Goal: Task Accomplishment & Management: Manage account settings

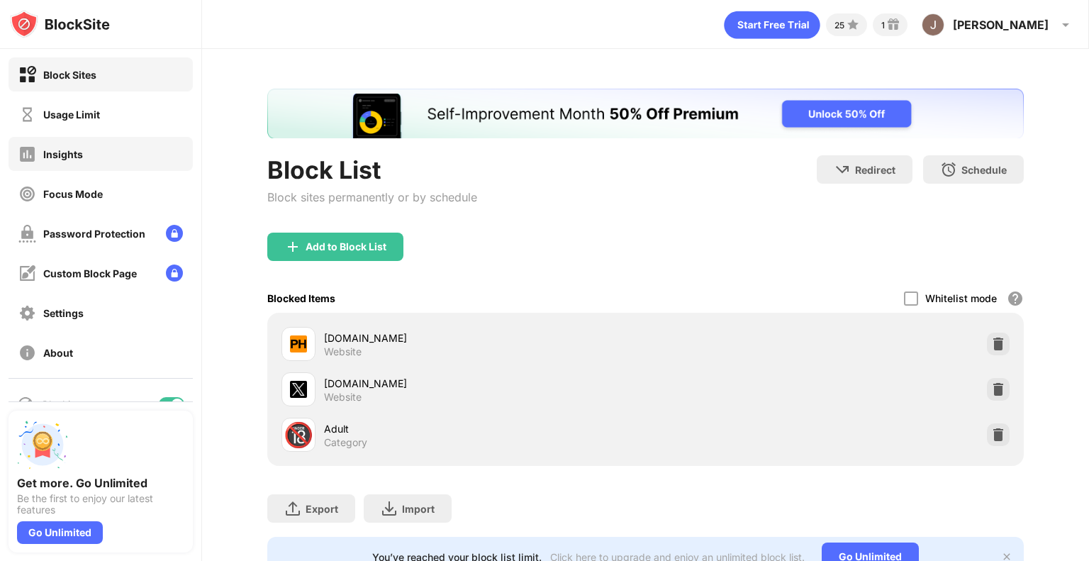
click at [70, 148] on div "Insights" at bounding box center [63, 154] width 40 height 12
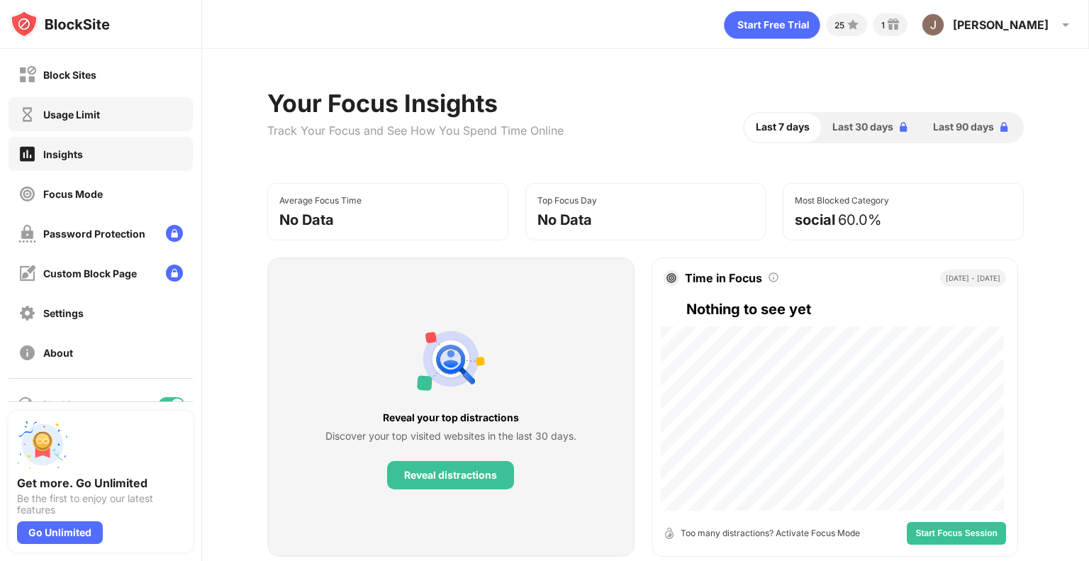
click at [102, 115] on div "Usage Limit" at bounding box center [101, 114] width 184 height 34
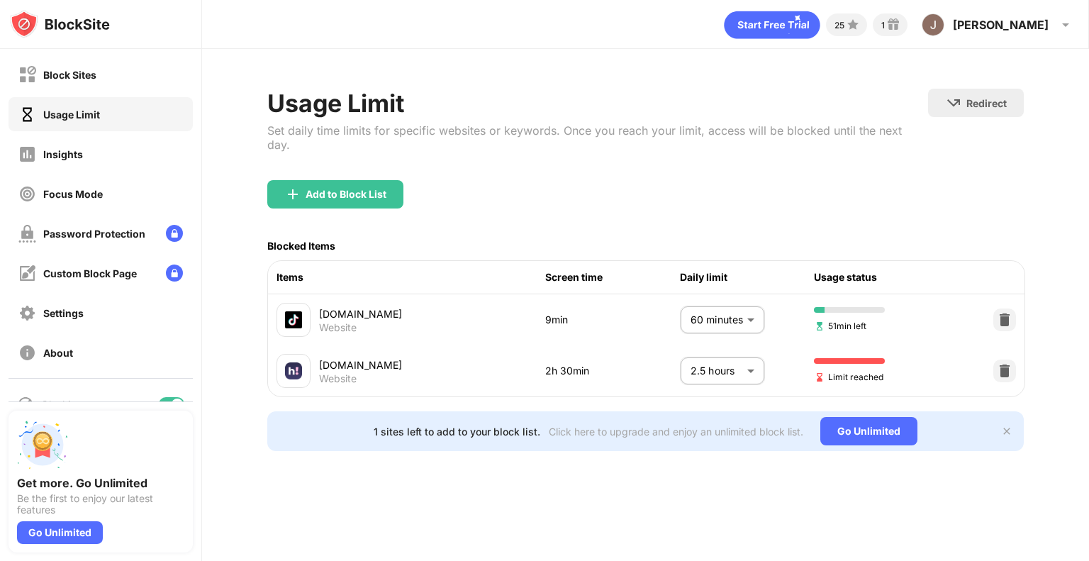
click at [738, 356] on body "Block Sites Usage Limit Insights Focus Mode Password Protection Custom Block Pa…" at bounding box center [544, 280] width 1089 height 561
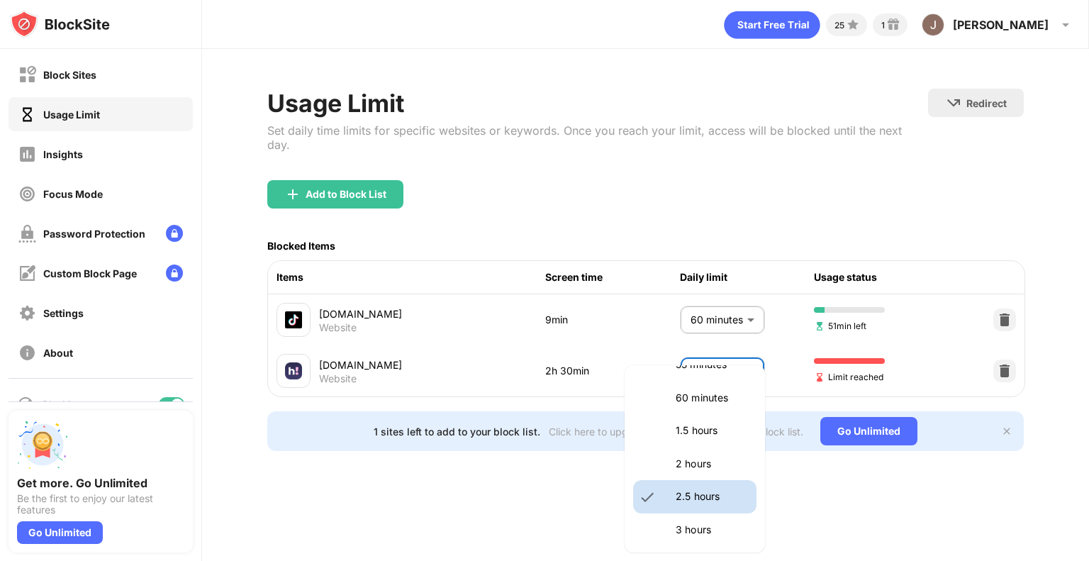
scroll to position [396, 0]
click at [705, 399] on p "60 minutes" at bounding box center [712, 395] width 72 height 16
type input "**"
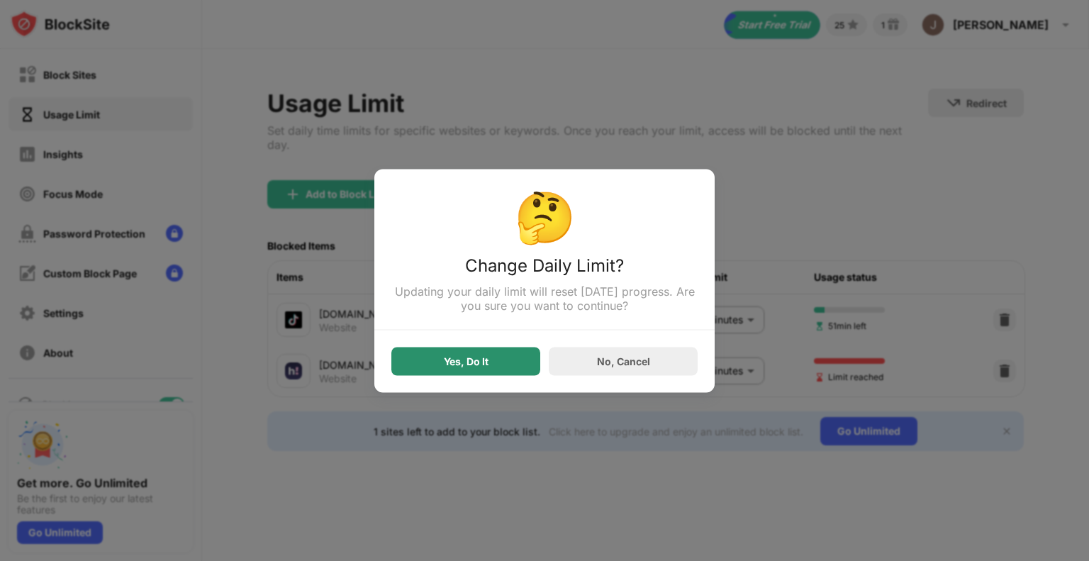
click at [526, 361] on div "Yes, Do It" at bounding box center [466, 361] width 149 height 28
